Goal: Task Accomplishment & Management: Manage account settings

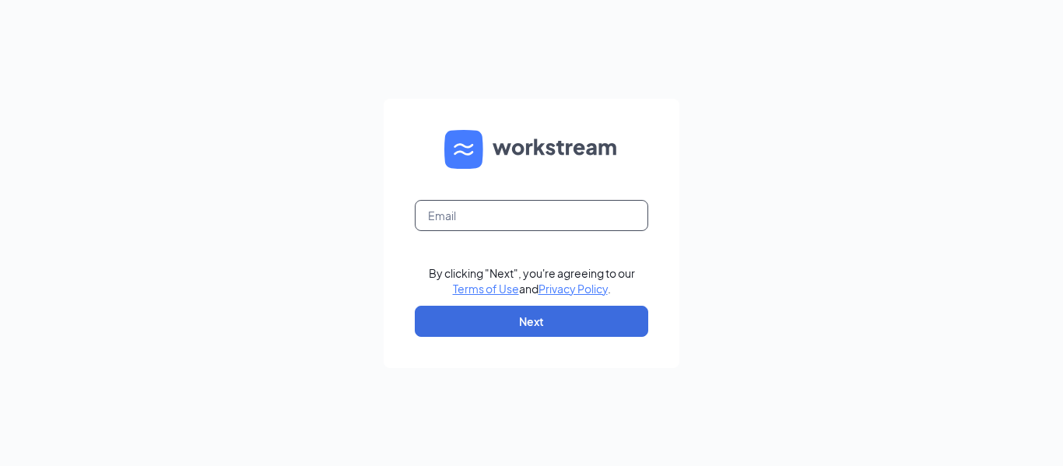
click at [482, 226] on input "text" at bounding box center [531, 215] width 233 height 31
type input "arbys01706@gmail.com"
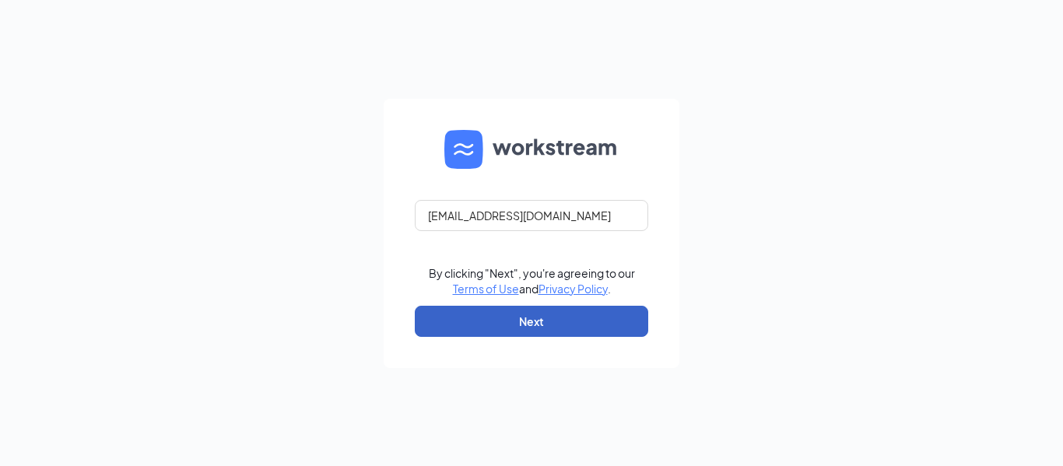
click at [524, 325] on button "Next" at bounding box center [531, 321] width 233 height 31
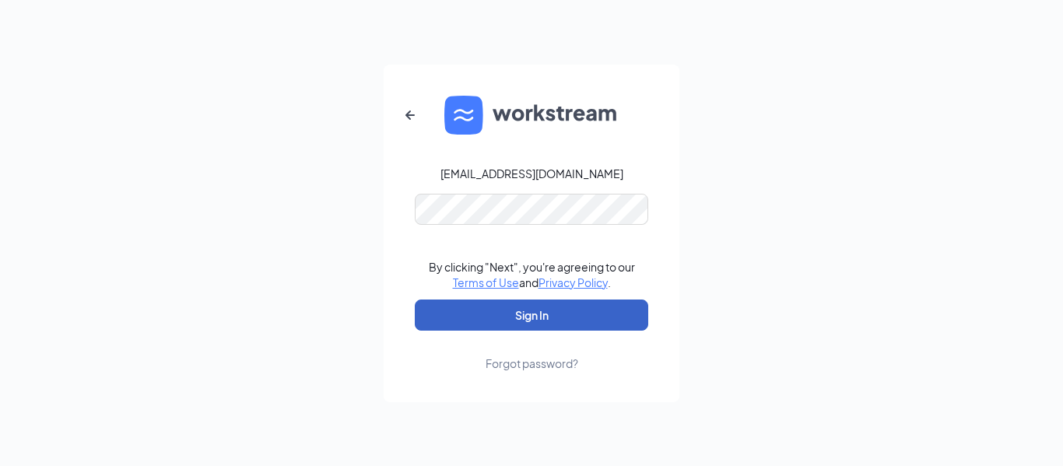
click at [534, 310] on button "Sign In" at bounding box center [531, 314] width 233 height 31
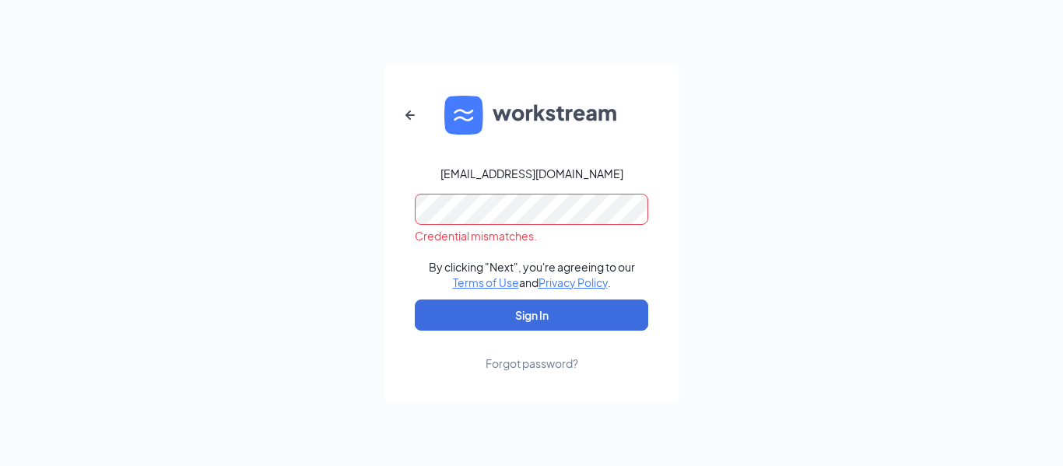
click at [91, 255] on div "arbys01706@gmail.com Credential mismatches. By clicking "Next", you're agreeing…" at bounding box center [531, 233] width 1063 height 466
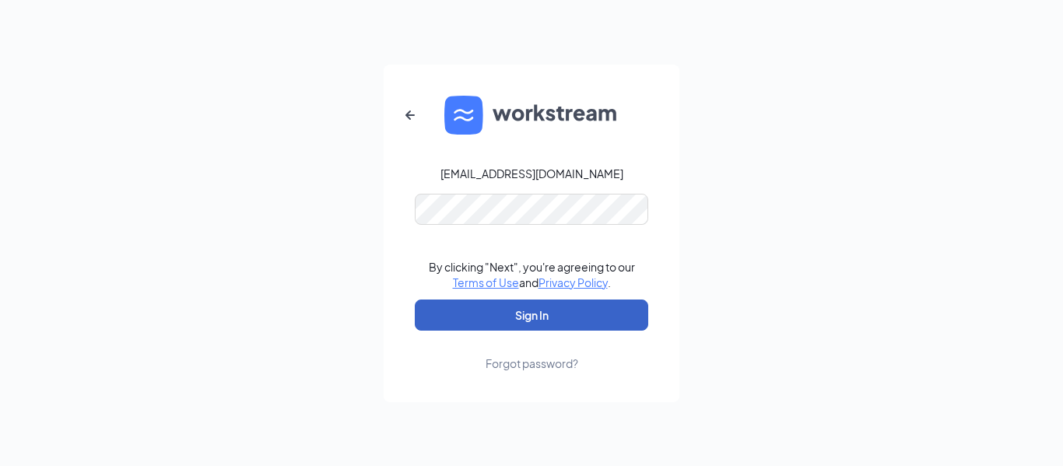
click at [545, 318] on button "Sign In" at bounding box center [531, 314] width 233 height 31
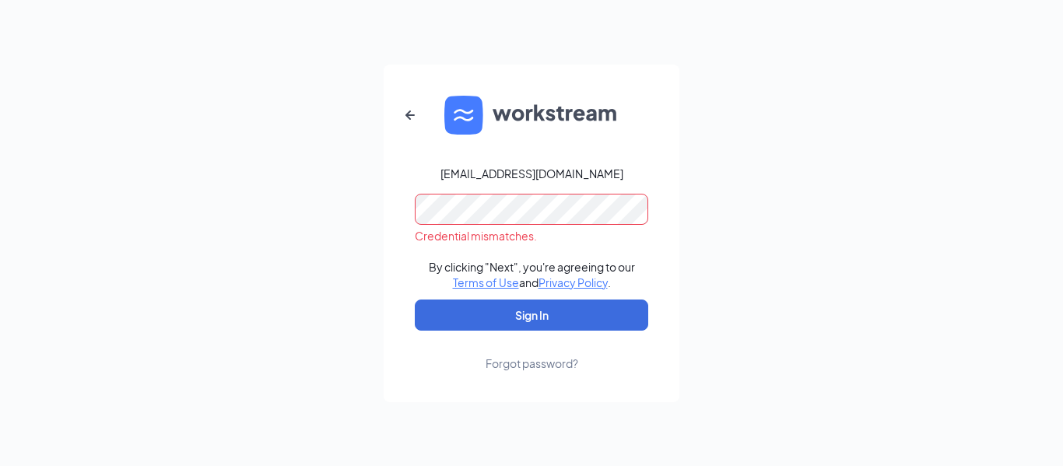
click at [6, 224] on div "arbys01706@gmail.com Credential mismatches. By clicking "Next", you're agreeing…" at bounding box center [531, 233] width 1063 height 466
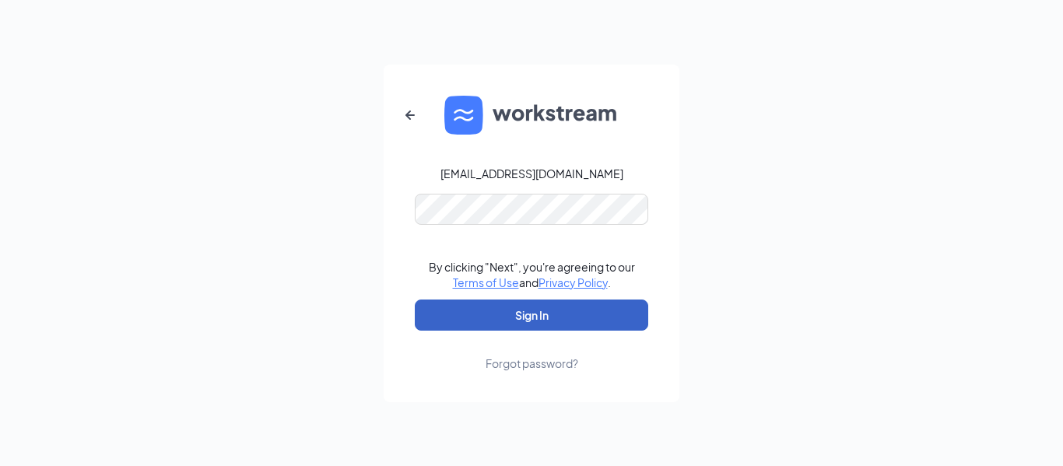
click at [541, 319] on button "Sign In" at bounding box center [531, 314] width 233 height 31
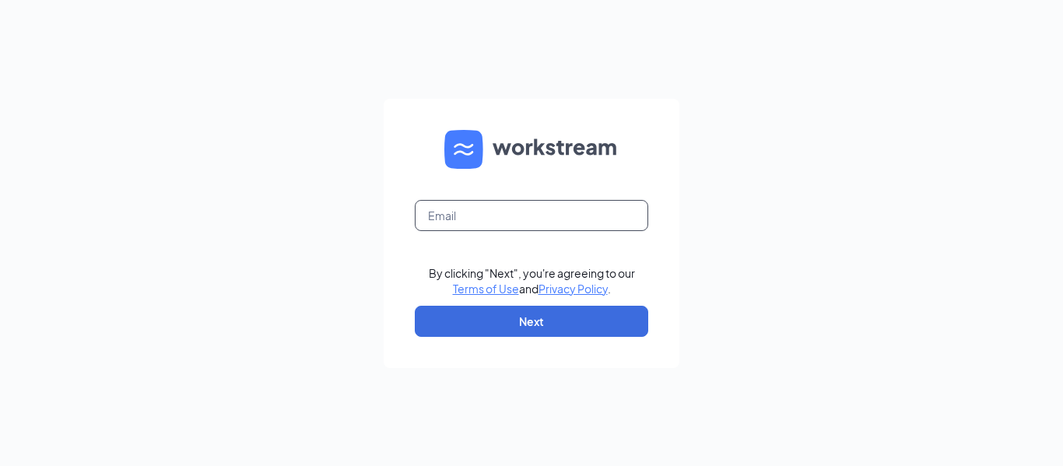
click at [455, 219] on input "text" at bounding box center [531, 215] width 233 height 31
type input "arbys01706@gmail.com"
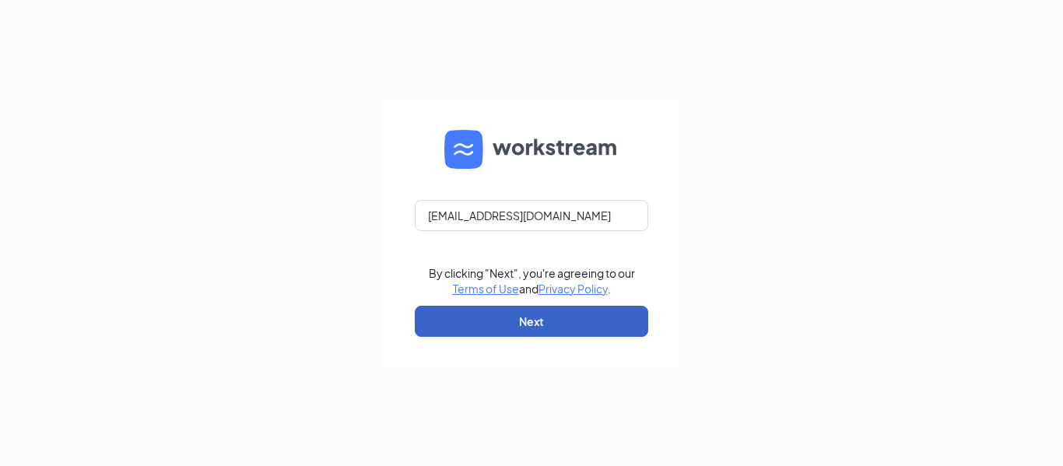
click at [585, 314] on button "Next" at bounding box center [531, 321] width 233 height 31
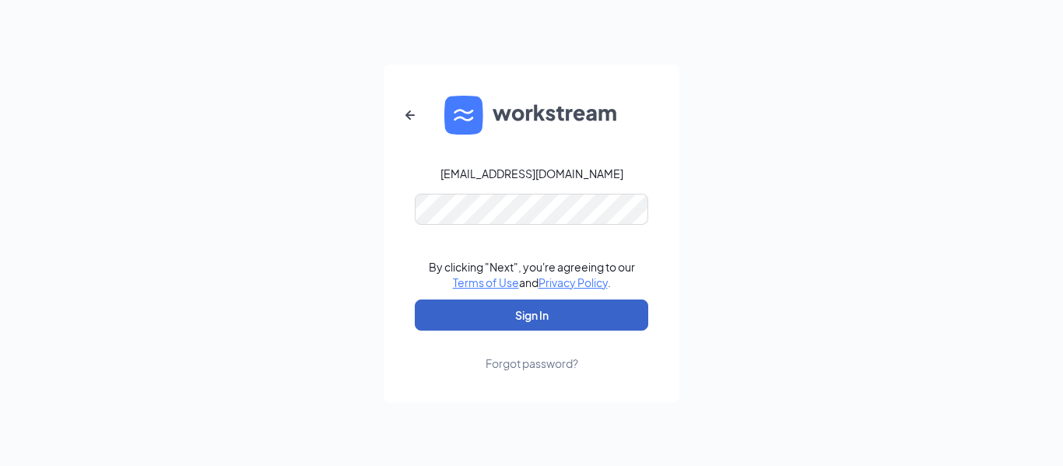
click at [499, 310] on button "Sign In" at bounding box center [531, 314] width 233 height 31
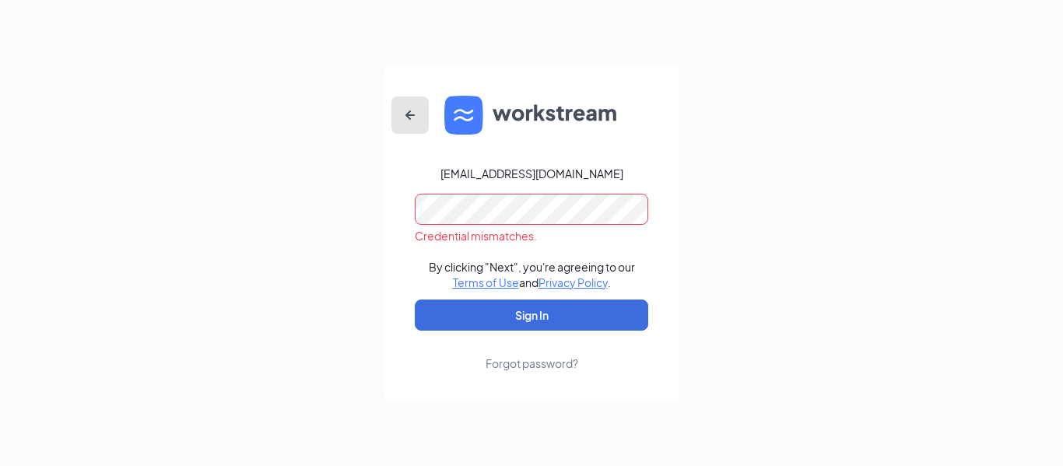
click at [412, 117] on icon "ArrowLeftNew" at bounding box center [410, 115] width 19 height 19
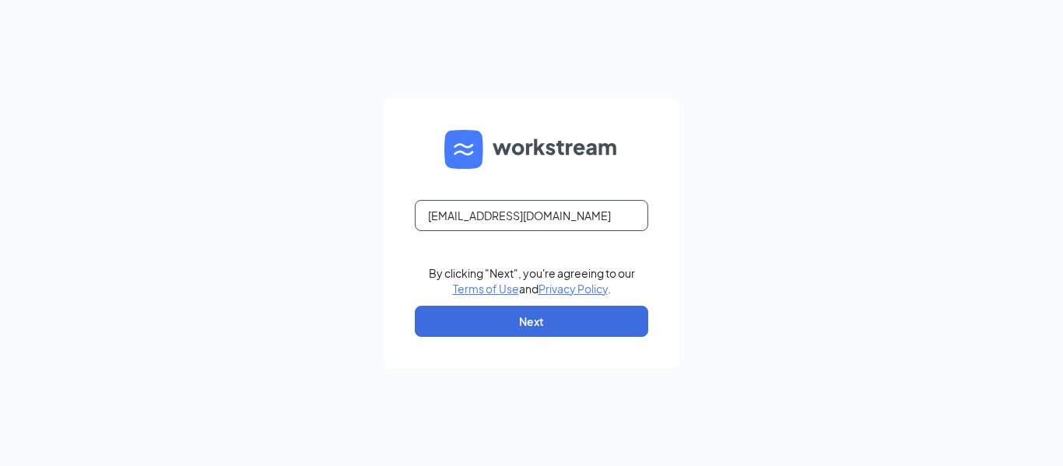
click at [464, 213] on input "arbys01706@gmail.com" at bounding box center [531, 215] width 233 height 31
type input "arbys1706@gmail.com"
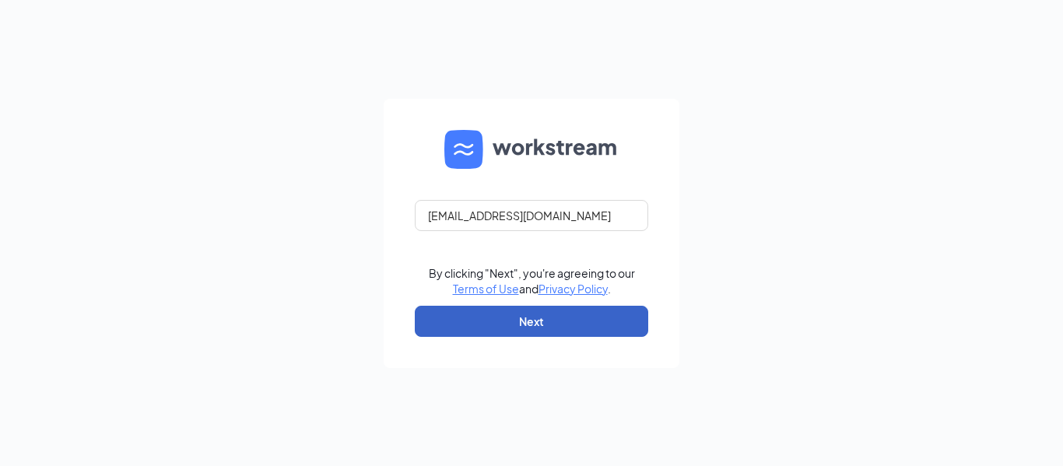
click at [548, 322] on button "Next" at bounding box center [531, 321] width 233 height 31
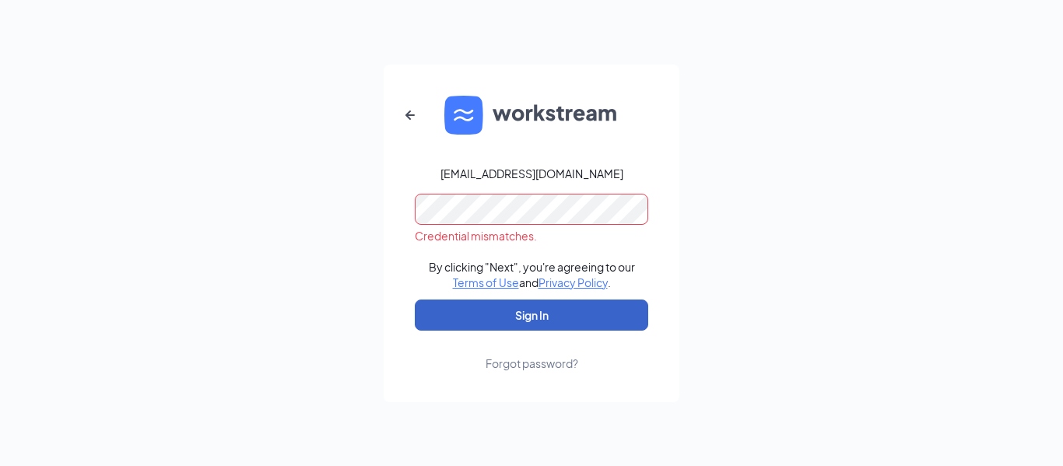
click at [541, 308] on button "Sign In" at bounding box center [531, 314] width 233 height 31
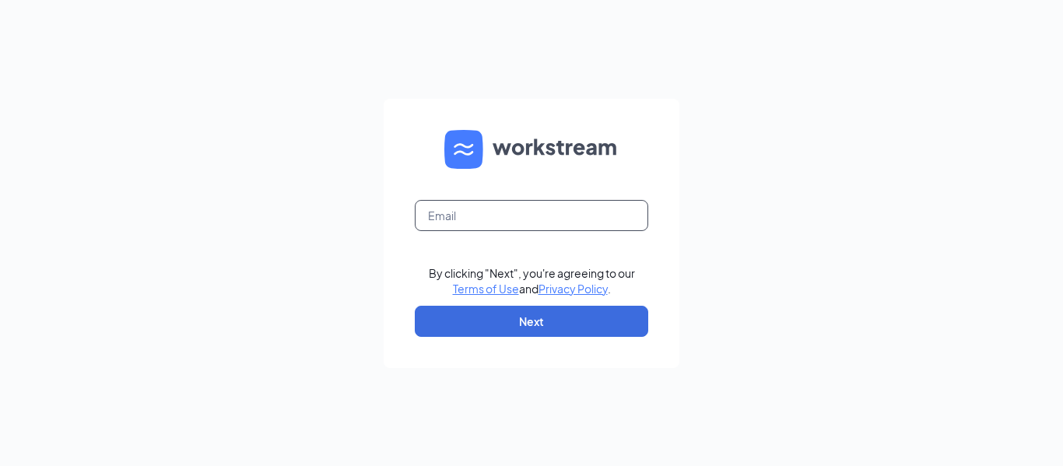
click at [488, 217] on input "text" at bounding box center [531, 215] width 233 height 31
type input "[EMAIL_ADDRESS][DOMAIN_NAME]"
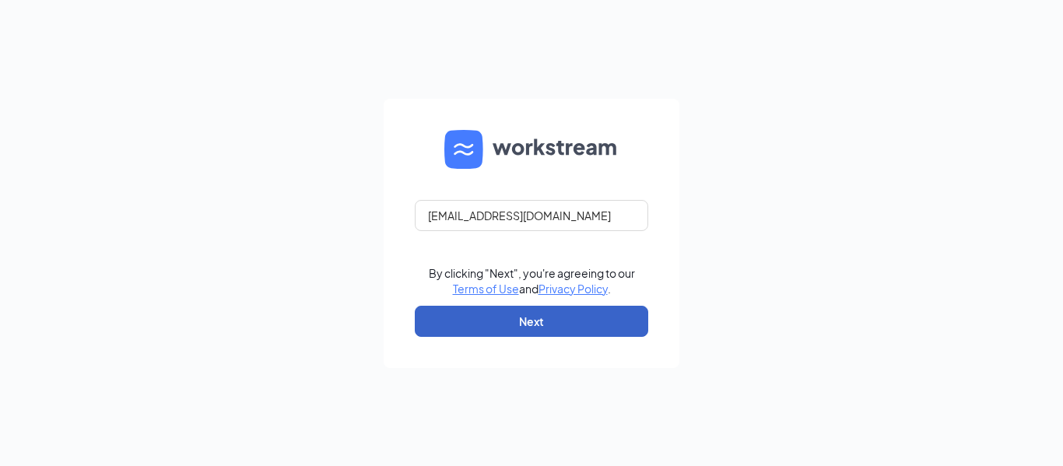
click at [521, 317] on button "Next" at bounding box center [531, 321] width 233 height 31
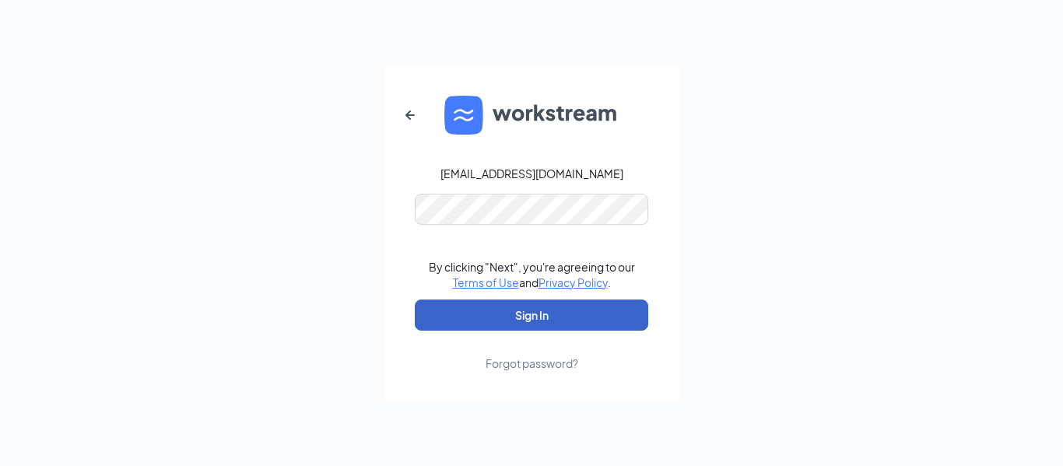
click at [537, 315] on button "Sign In" at bounding box center [531, 314] width 233 height 31
